Goal: Check status: Check status

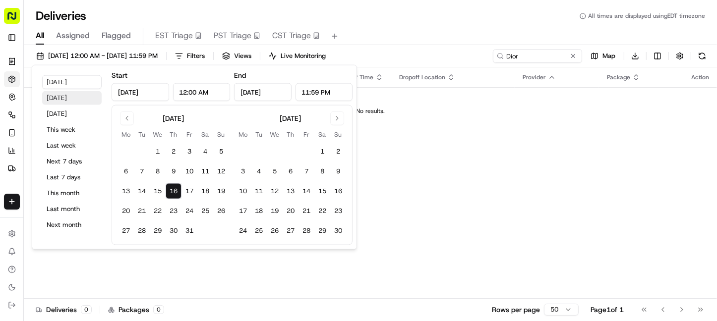
click at [82, 94] on button "[DATE]" at bounding box center [71, 98] width 59 height 14
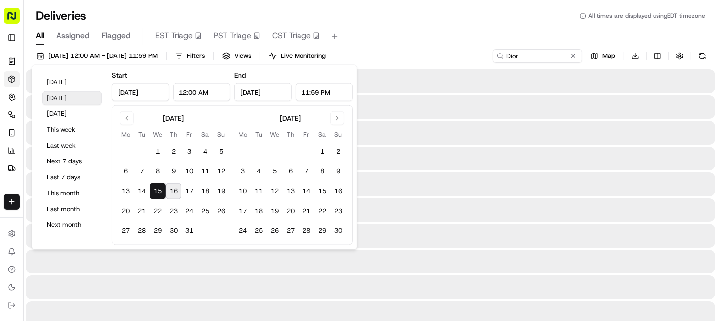
type input "[DATE]"
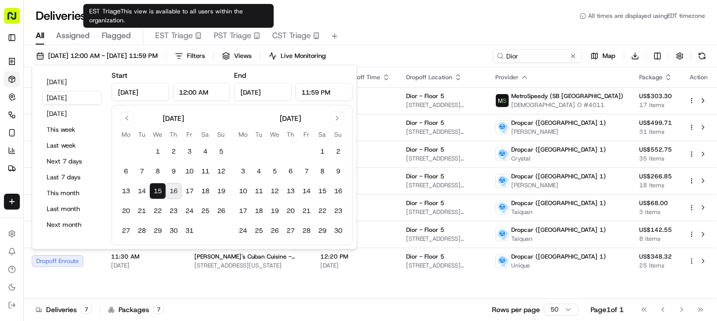
click at [384, 19] on div "Deliveries All times are displayed using EDT timezone" at bounding box center [370, 16] width 693 height 16
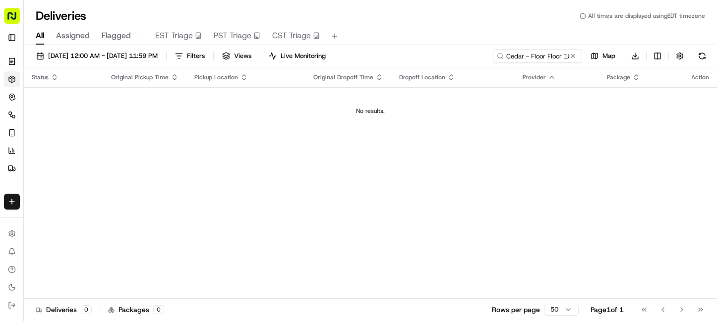
click at [84, 54] on span "[DATE] 12:00 AM - [DATE] 11:59 PM" at bounding box center [103, 56] width 110 height 9
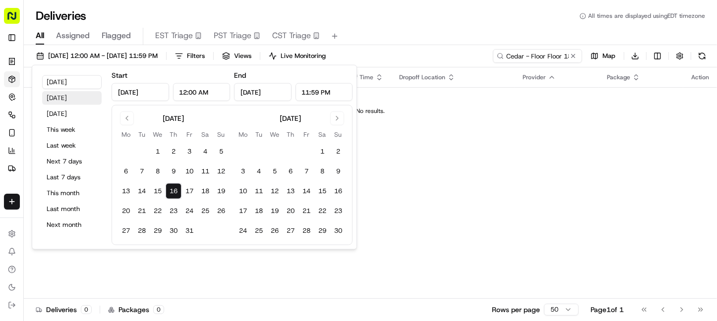
click at [76, 93] on button "[DATE]" at bounding box center [71, 98] width 59 height 14
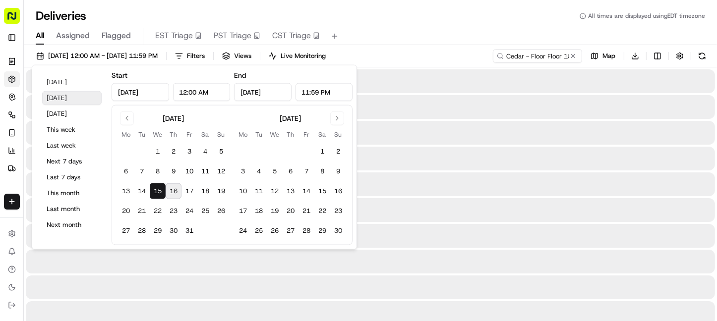
type input "[DATE]"
click at [76, 93] on button "[DATE]" at bounding box center [71, 98] width 59 height 14
click at [409, 22] on div "Deliveries All times are displayed using EDT timezone All Assigned Flagged EST …" at bounding box center [370, 160] width 693 height 321
